Goal: Transaction & Acquisition: Purchase product/service

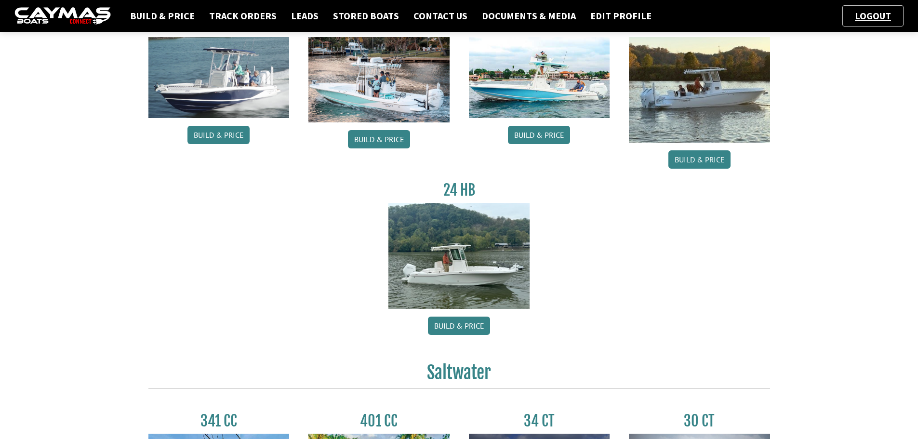
scroll to position [96, 0]
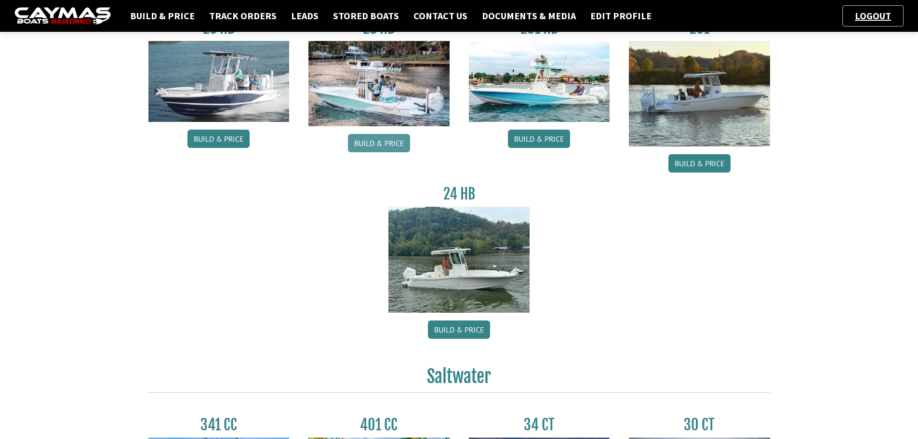
click at [390, 141] on link "Build & Price" at bounding box center [379, 143] width 62 height 18
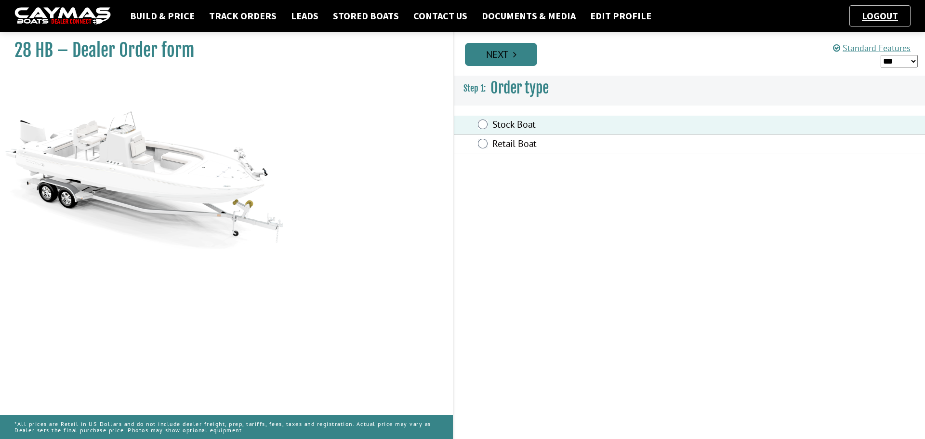
click at [507, 52] on link "Next" at bounding box center [501, 54] width 72 height 23
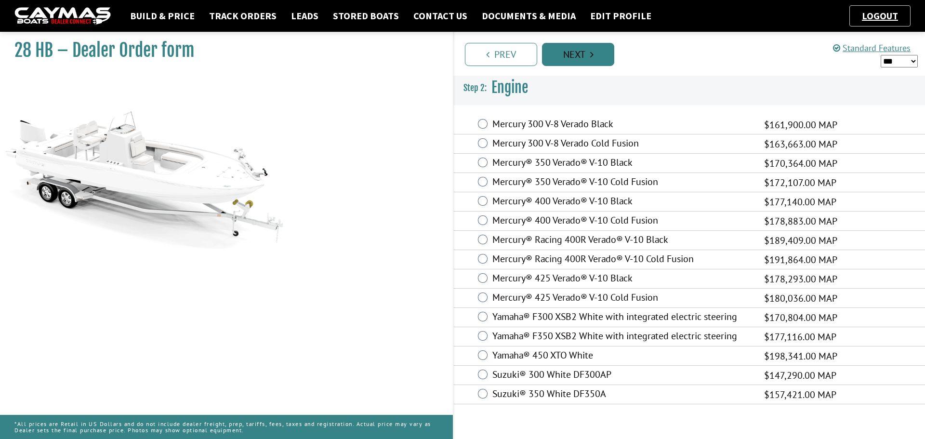
click at [579, 63] on link "Next" at bounding box center [578, 54] width 72 height 23
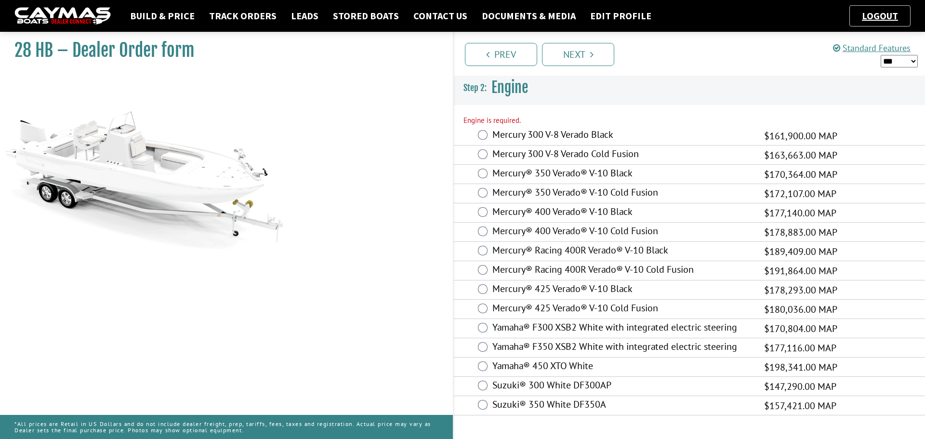
click at [477, 132] on div "Mercury 300 V-8 Verado Black $161,900.00 MAP $105,235.00 $140,313.00" at bounding box center [689, 135] width 471 height 19
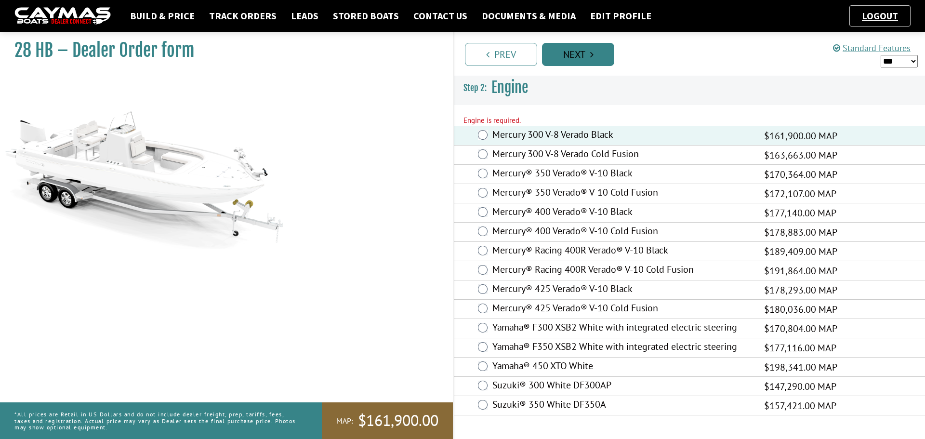
click at [571, 58] on link "Next" at bounding box center [578, 54] width 72 height 23
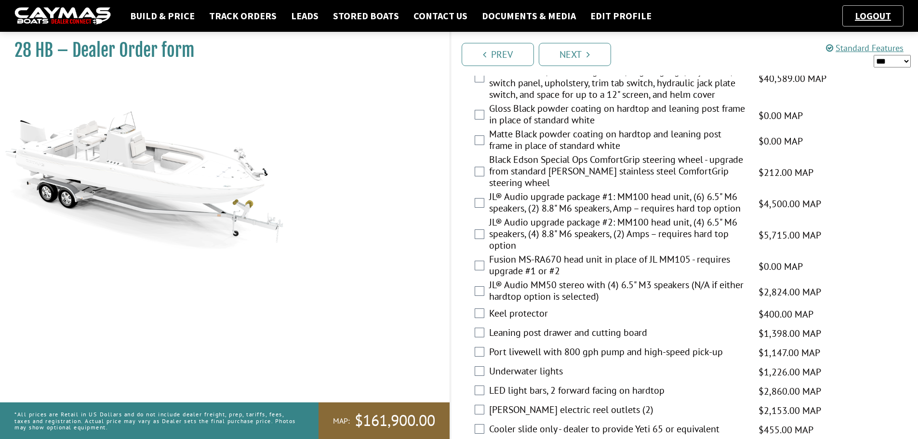
scroll to position [1012, 0]
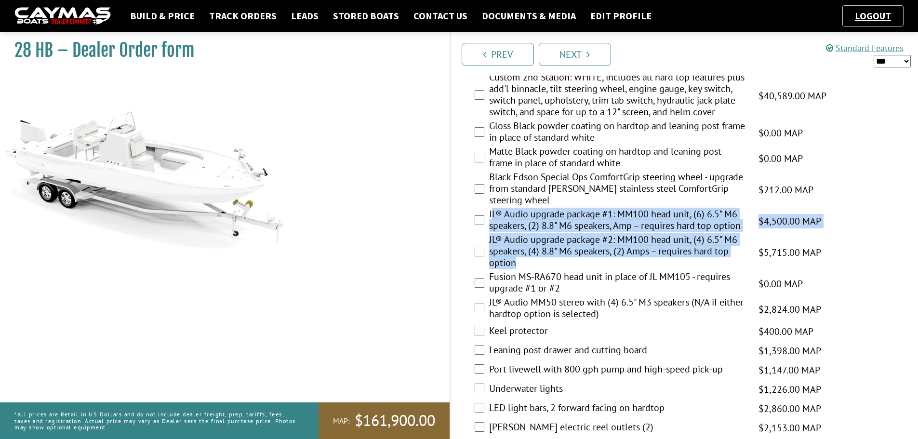
drag, startPoint x: 494, startPoint y: 211, endPoint x: 717, endPoint y: 261, distance: 229.0
click at [717, 261] on fieldset "Please select option. Console cover $629.00 MAP $629.00 MSRP $409.00 $545.00 Le…" at bounding box center [684, 196] width 448 height 993
click at [671, 266] on label "JL® Audio upgrade package #2: MM100 head unit, (4) 6.5" M6 speakers, (4) 8.8" M…" at bounding box center [617, 252] width 257 height 37
drag, startPoint x: 493, startPoint y: 209, endPoint x: 659, endPoint y: 264, distance: 175.0
click at [659, 264] on fieldset "Please select option. Console cover $629.00 MAP $629.00 MSRP $409.00 $545.00 Le…" at bounding box center [684, 196] width 448 height 993
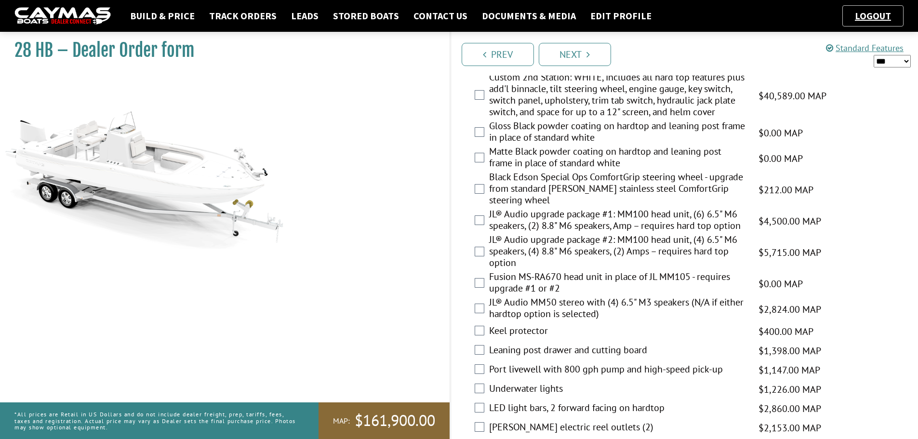
click at [426, 247] on div "28 HB – Dealer Order form" at bounding box center [219, 246] width 459 height 439
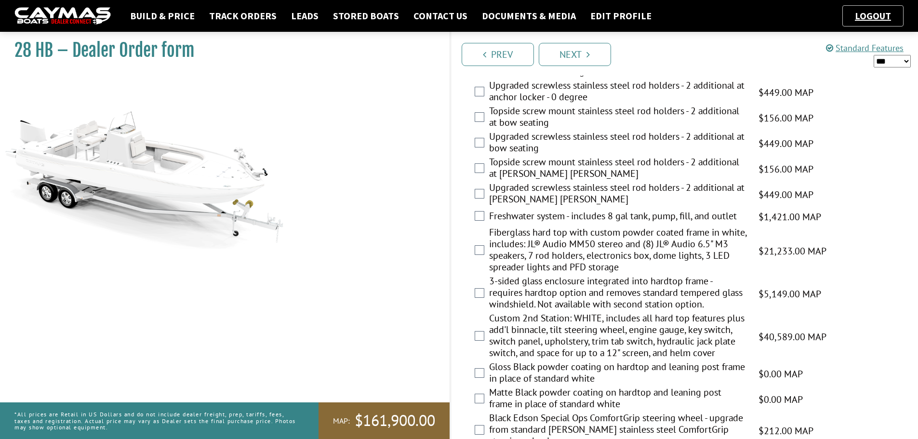
scroll to position [530, 0]
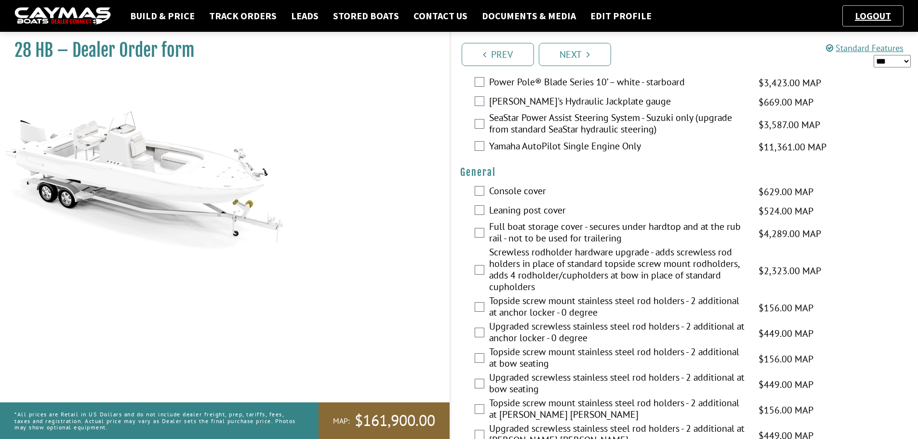
click at [74, 12] on img at bounding box center [62, 16] width 96 height 18
